Goal: Information Seeking & Learning: Find specific fact

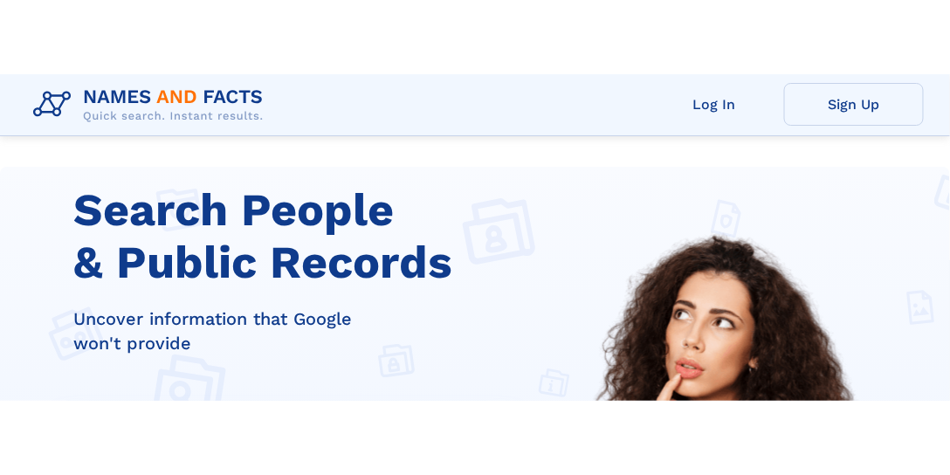
scroll to position [326, 0]
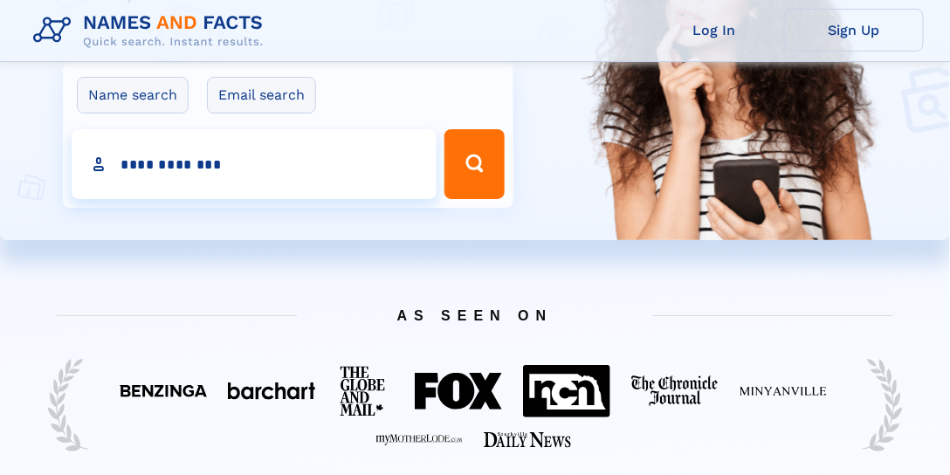
type input "**********"
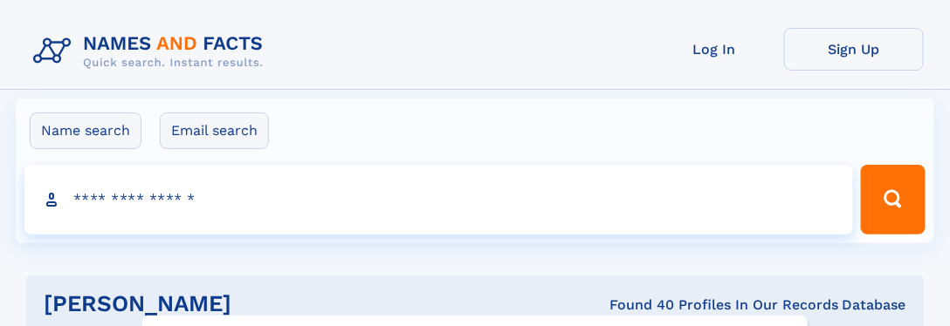
click input "**" at bounding box center [0, 0] width 0 height 0
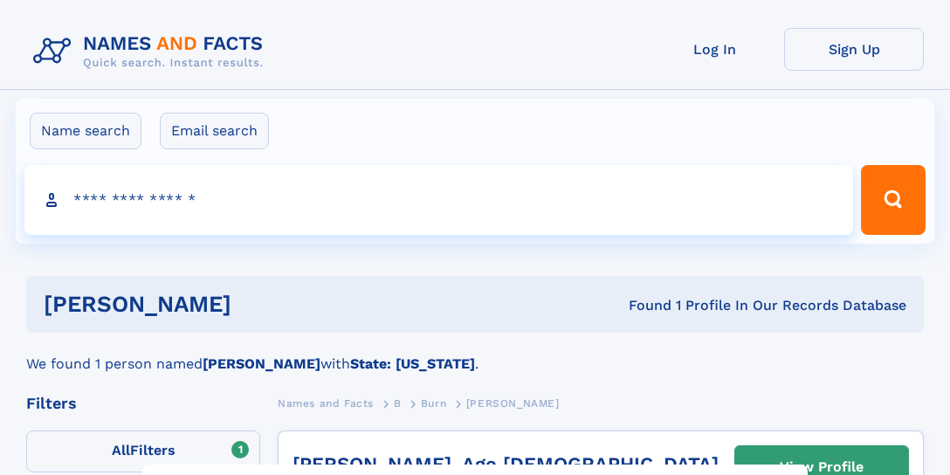
select select "**"
